Goal: Task Accomplishment & Management: Manage account settings

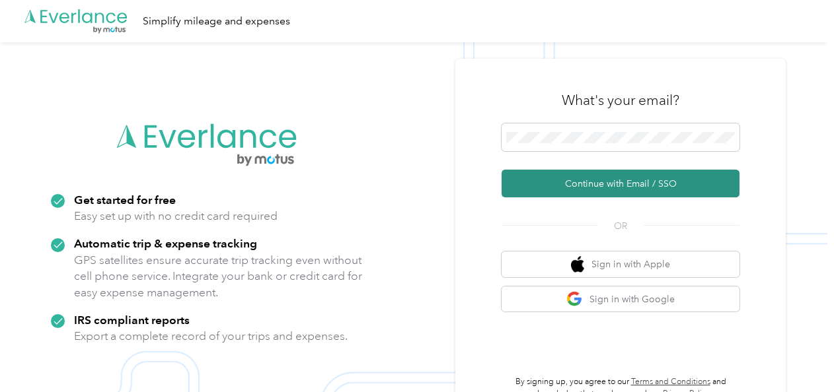
click at [575, 184] on button "Continue with Email / SSO" at bounding box center [620, 184] width 238 height 28
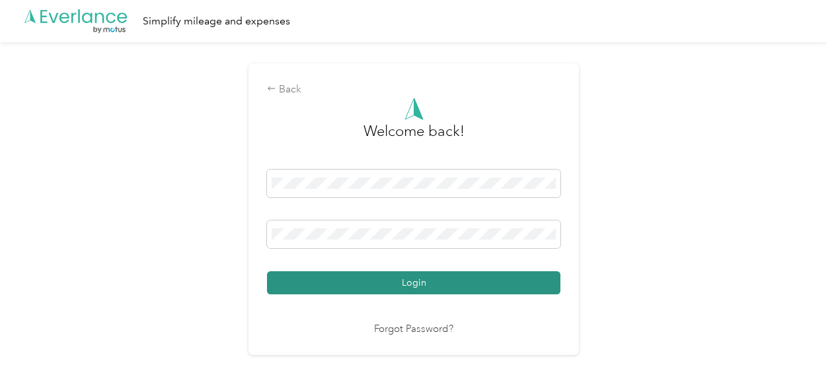
click at [402, 284] on button "Login" at bounding box center [413, 282] width 293 height 23
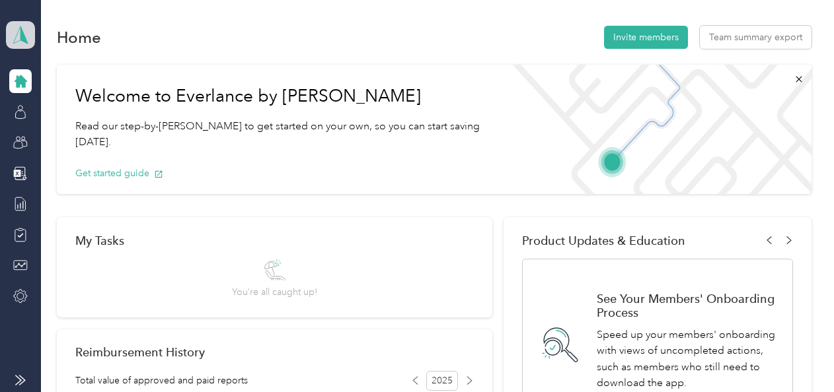
click at [24, 40] on polygon at bounding box center [23, 34] width 7 height 17
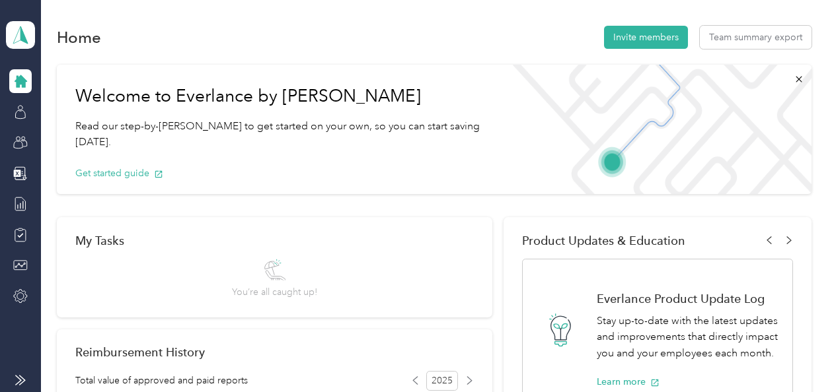
click at [68, 140] on div "Personal dashboard" at bounding box center [145, 138] width 260 height 23
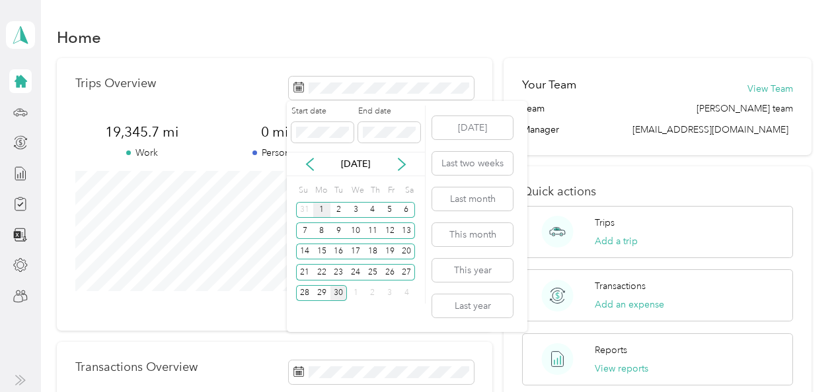
click at [323, 209] on div "1" at bounding box center [321, 210] width 17 height 17
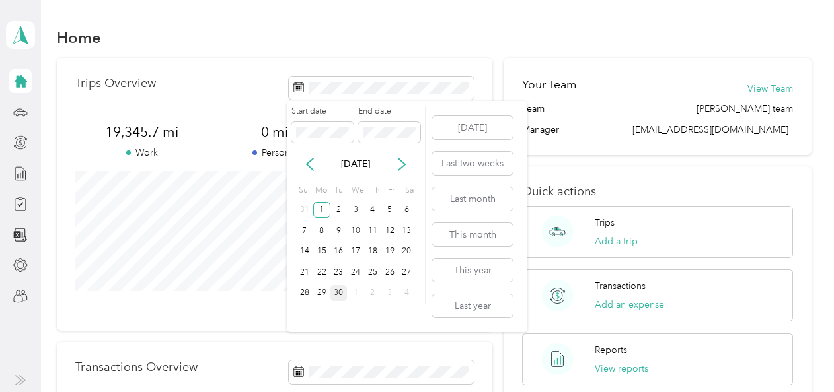
click at [341, 296] on div "30" at bounding box center [338, 293] width 17 height 17
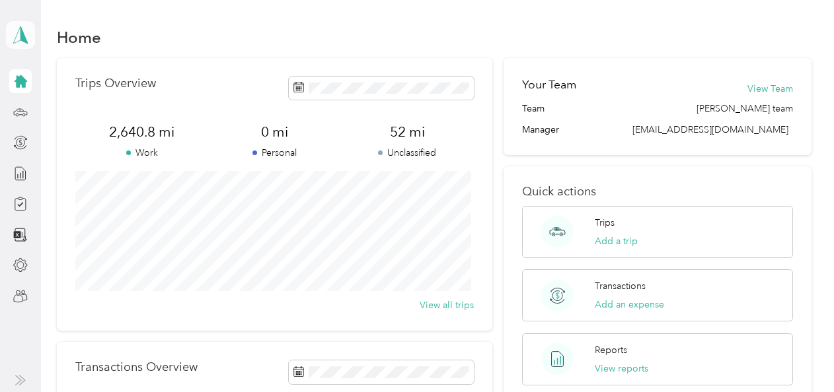
click at [25, 32] on icon at bounding box center [21, 35] width 20 height 18
click at [48, 165] on div "Log out" at bounding box center [42, 168] width 51 height 14
